Goal: Task Accomplishment & Management: Manage account settings

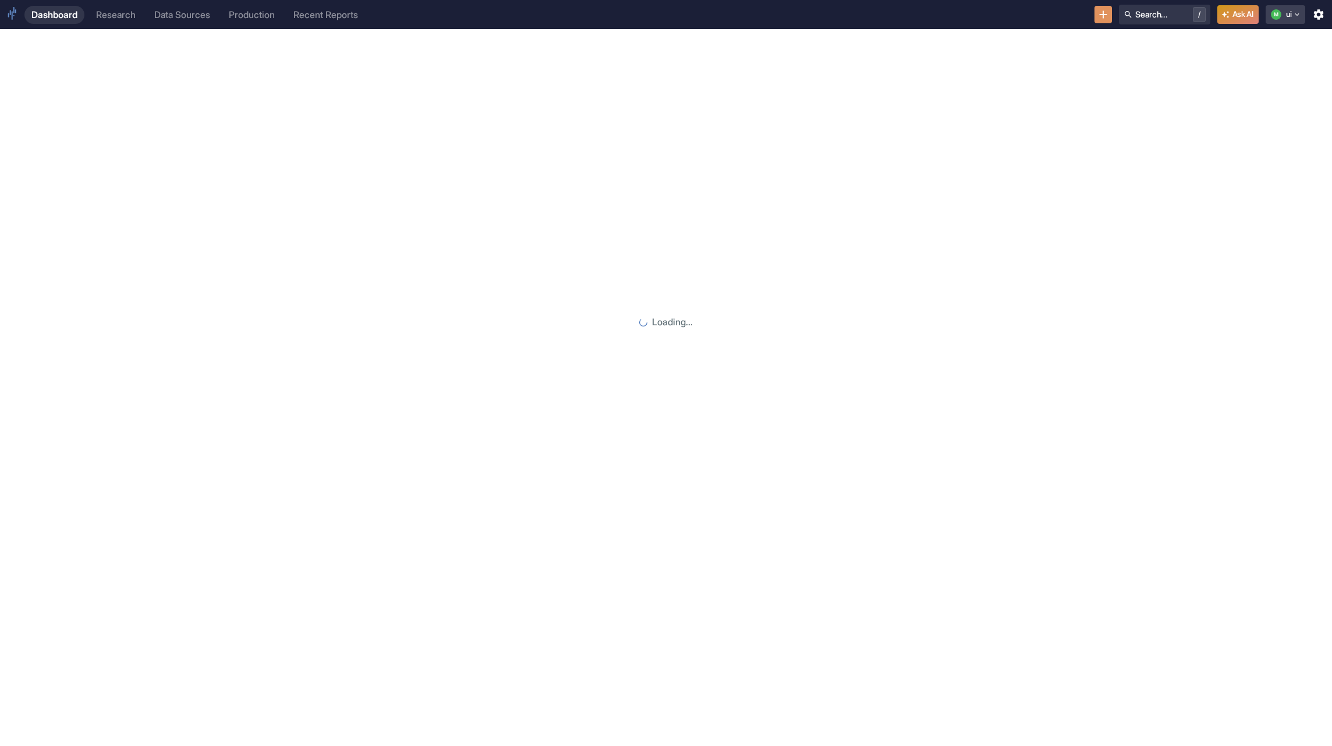
click at [1288, 11] on button "M ui" at bounding box center [1286, 14] width 40 height 19
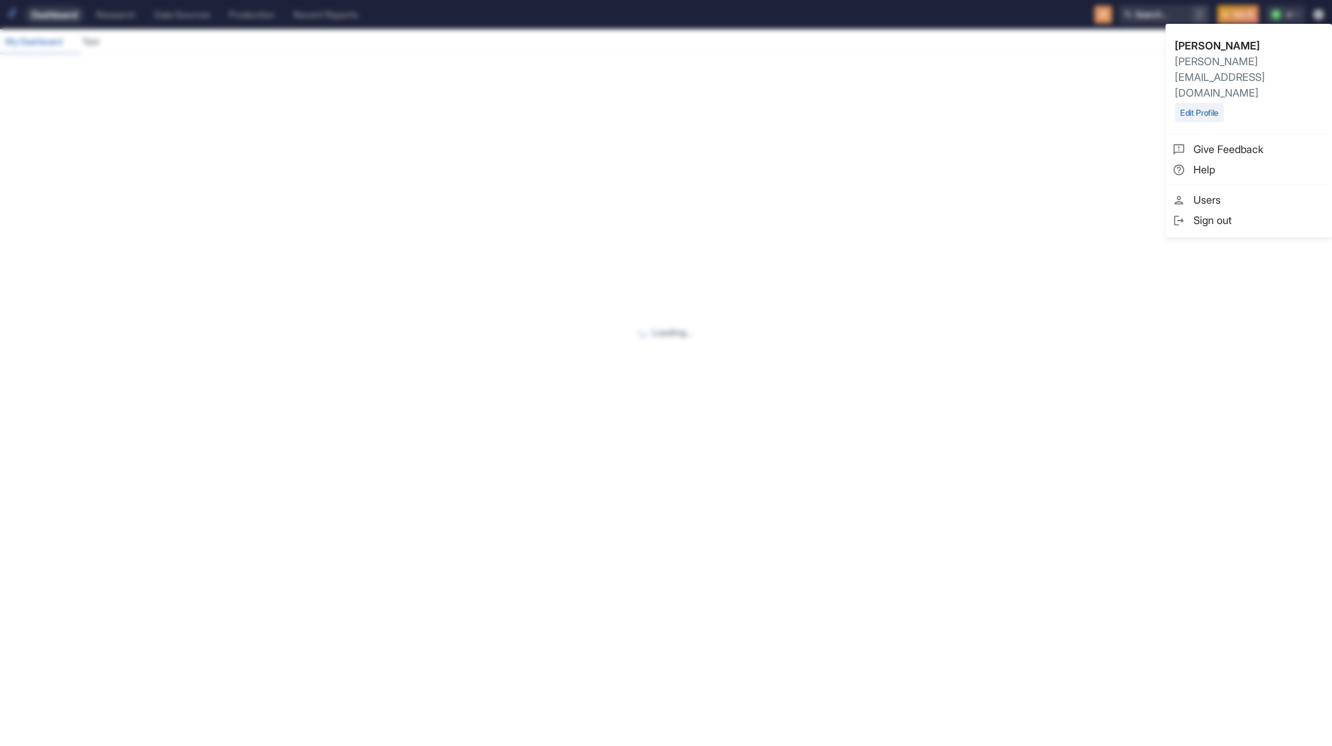
click at [1210, 213] on span "Sign out" at bounding box center [1260, 221] width 132 height 16
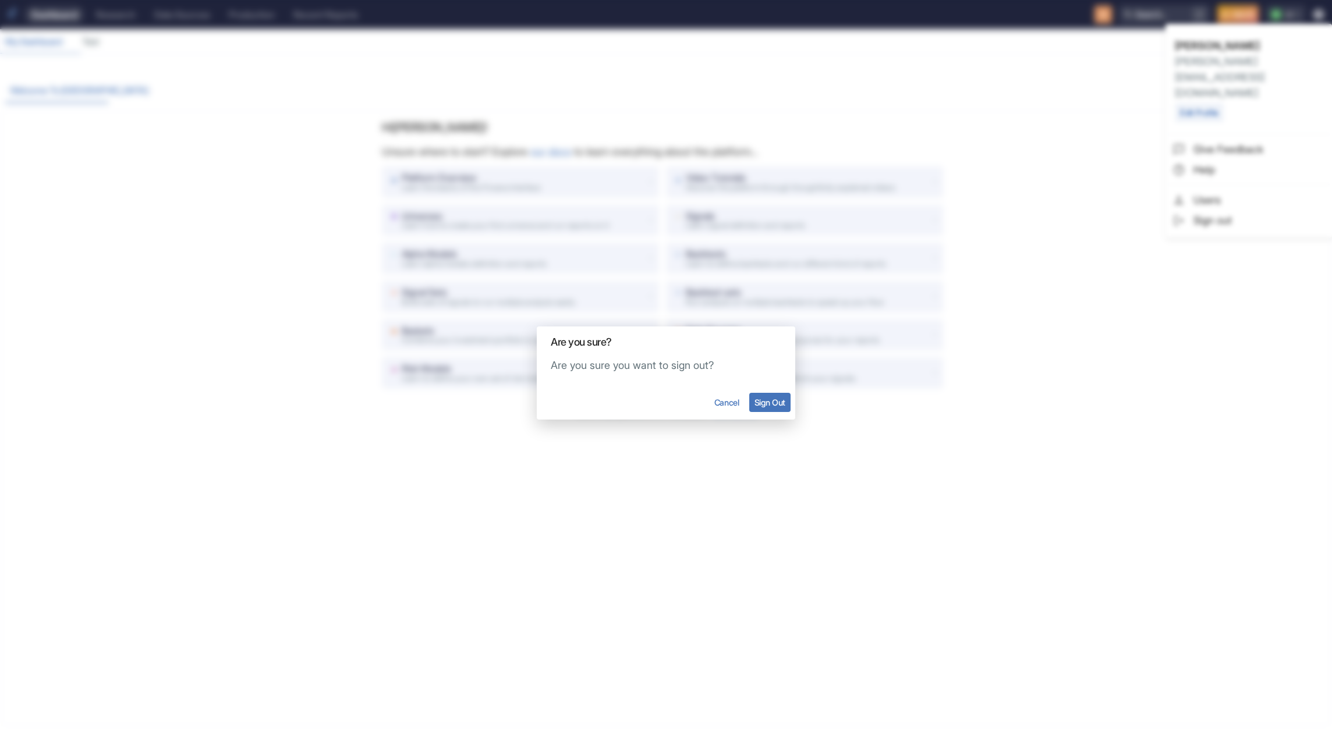
click at [765, 395] on button "Sign Out" at bounding box center [769, 402] width 41 height 19
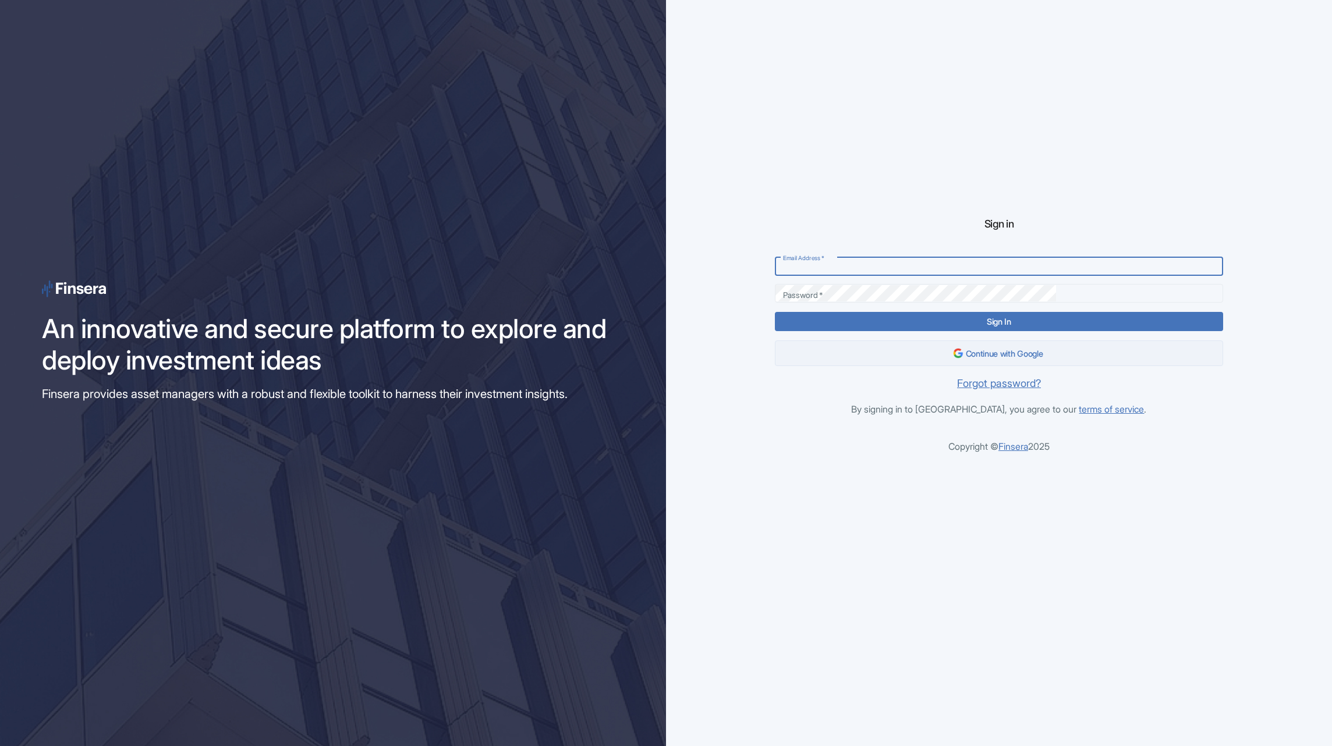
click at [989, 348] on button "Continue with Google" at bounding box center [999, 354] width 448 height 26
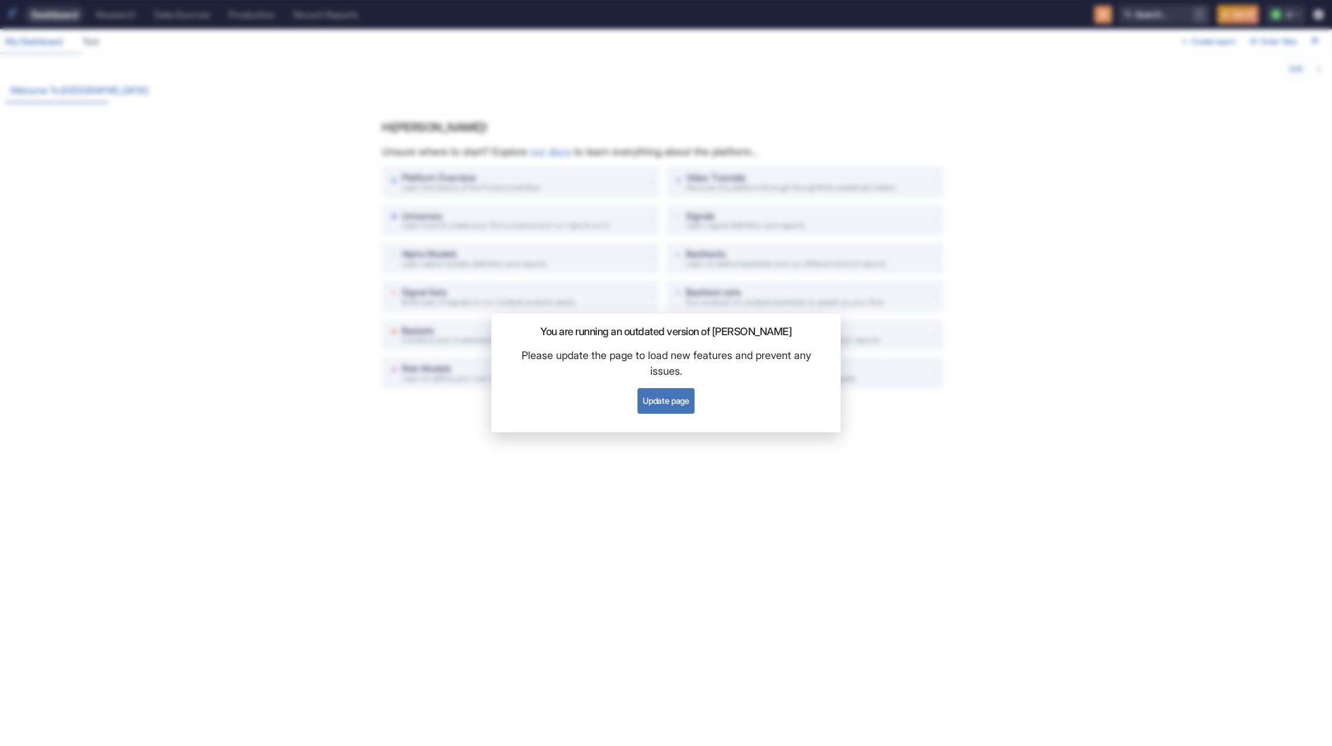
click at [198, 190] on div "You are running an outdated version of Finsera Please update the page to load n…" at bounding box center [666, 373] width 1332 height 746
click at [208, 164] on div "You are running an outdated version of Finsera Please update the page to load n…" at bounding box center [666, 373] width 1332 height 746
